Goal: Navigation & Orientation: Find specific page/section

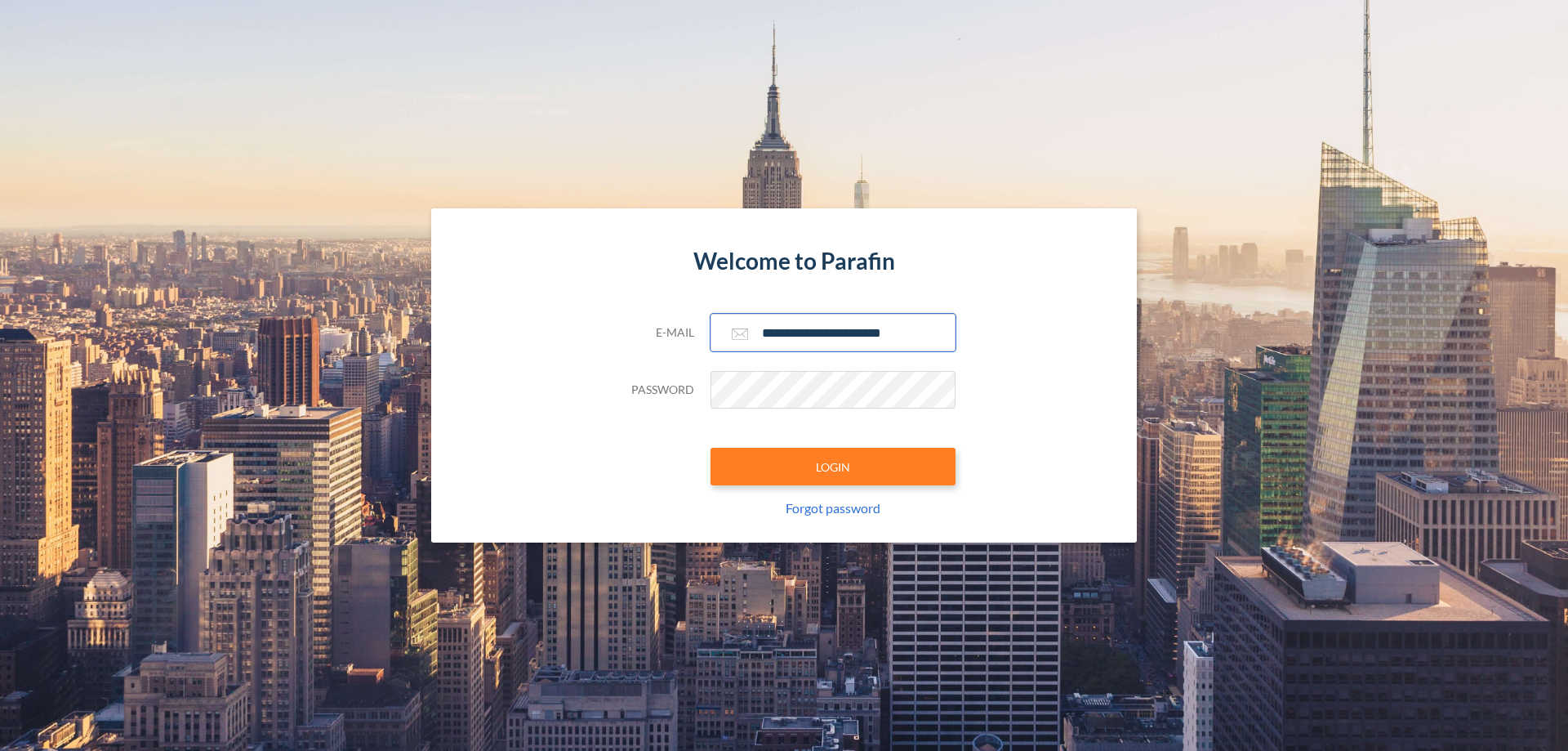
type input "**********"
click at [833, 467] on button "LOGIN" at bounding box center [833, 467] width 245 height 38
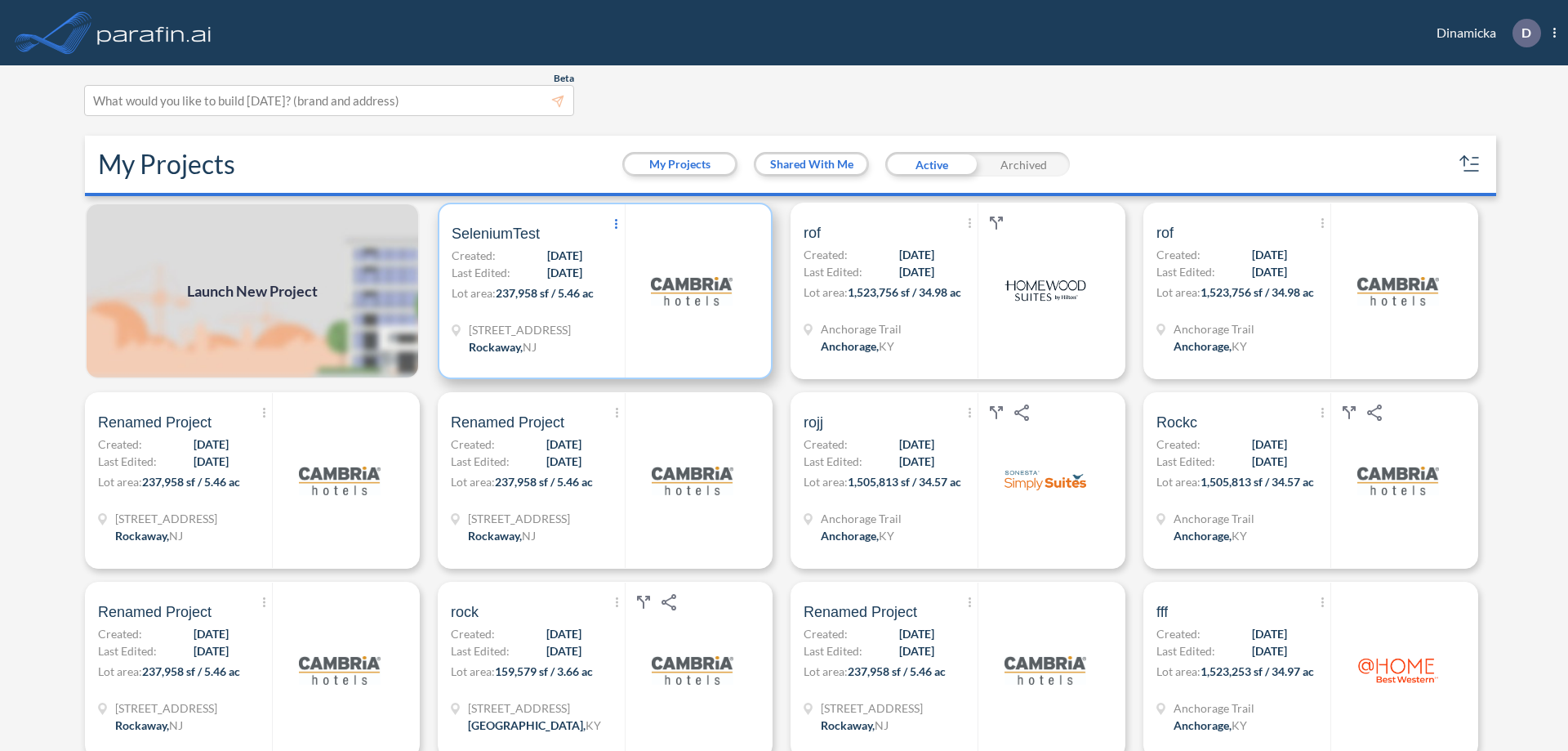
scroll to position [4, 0]
